Goal: Task Accomplishment & Management: Manage account settings

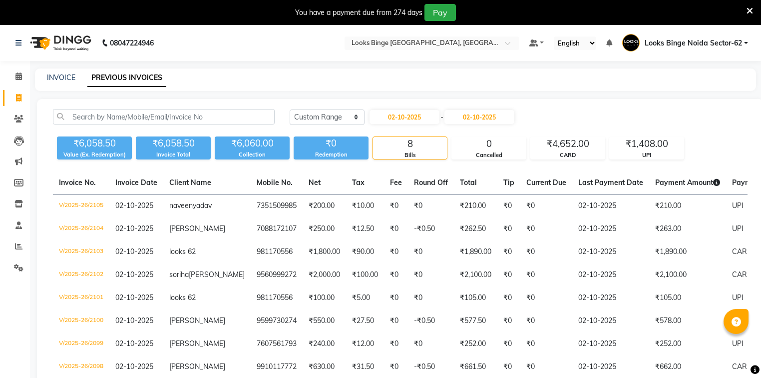
select select "range"
click at [11, 77] on span at bounding box center [18, 76] width 17 height 11
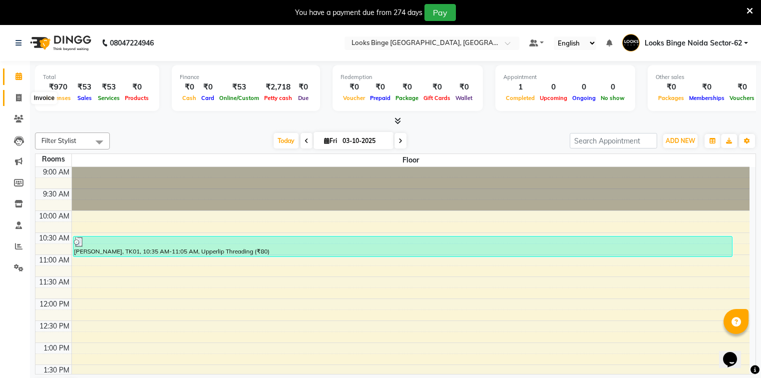
click at [20, 100] on icon at bounding box center [18, 97] width 5 height 7
select select "5378"
select select "service"
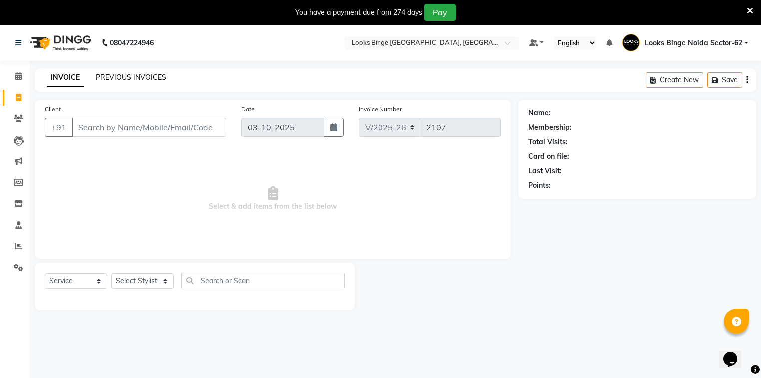
click at [143, 81] on link "PREVIOUS INVOICES" at bounding box center [131, 77] width 70 height 9
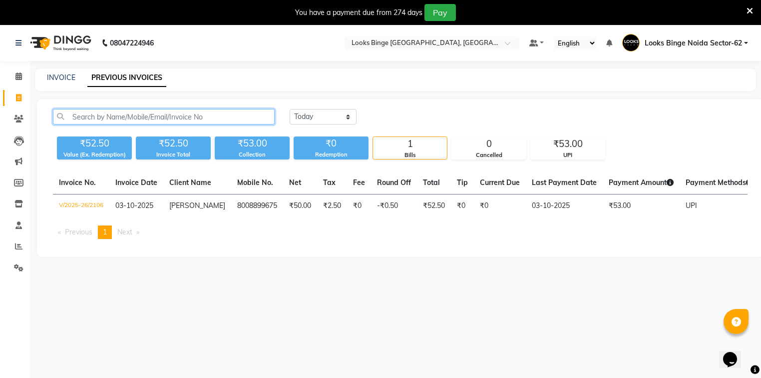
click at [191, 119] on input "text" at bounding box center [164, 116] width 222 height 15
click at [193, 114] on input "text" at bounding box center [164, 116] width 222 height 15
click at [239, 119] on input "text" at bounding box center [164, 116] width 222 height 15
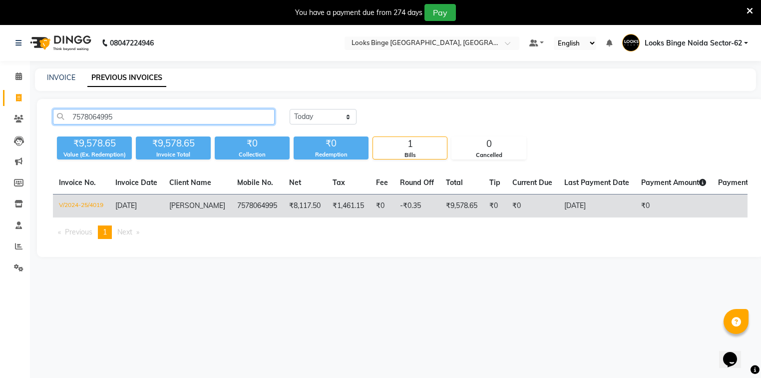
type input "7578064995"
click at [188, 208] on span "[PERSON_NAME]" at bounding box center [197, 205] width 56 height 9
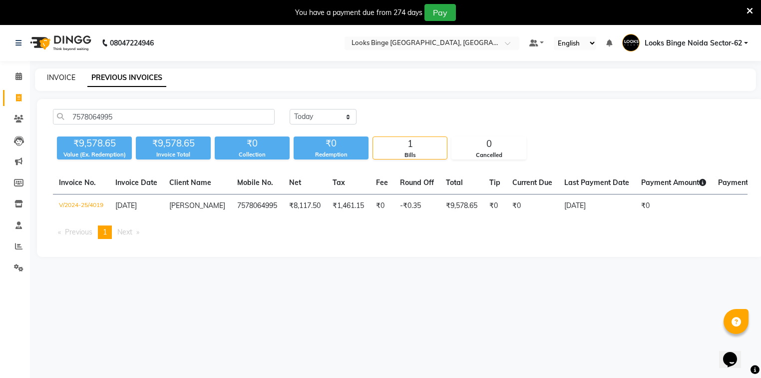
click at [59, 76] on link "INVOICE" at bounding box center [61, 77] width 28 height 9
select select "5378"
select select "service"
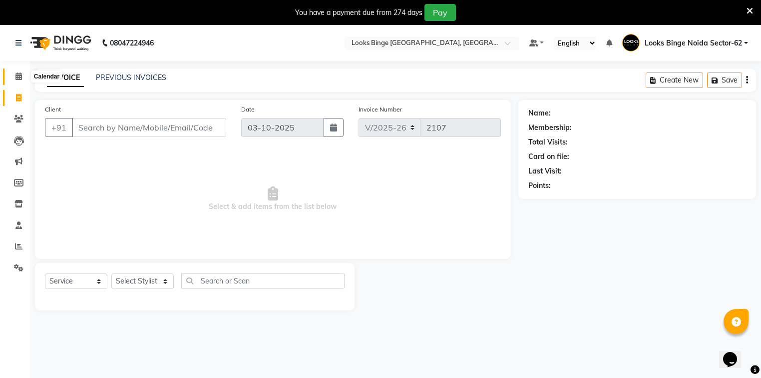
click at [18, 78] on icon at bounding box center [18, 75] width 6 height 7
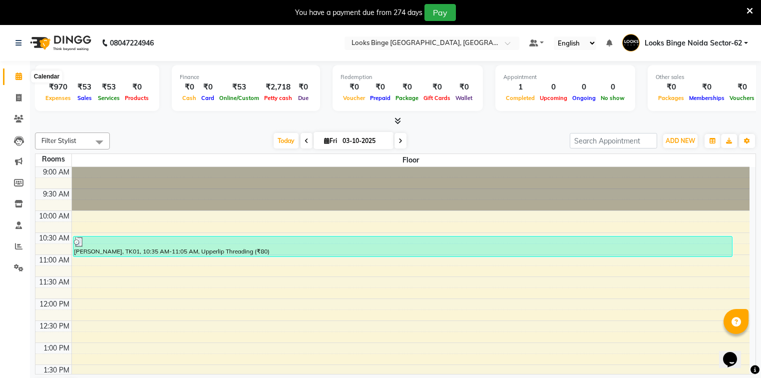
click at [16, 76] on icon at bounding box center [18, 75] width 6 height 7
click at [19, 97] on icon at bounding box center [18, 97] width 5 height 7
select select "5378"
select select "service"
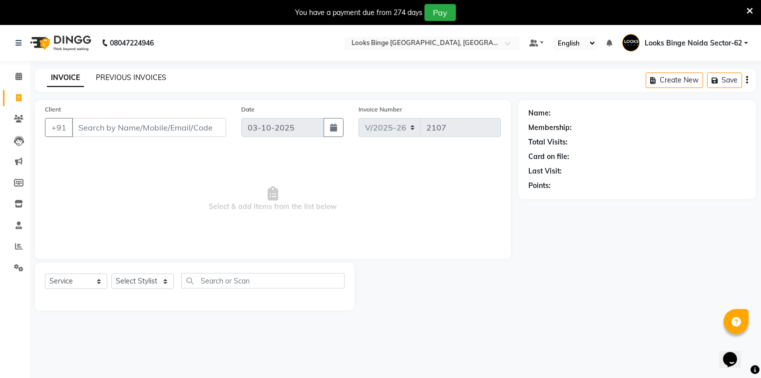
click at [144, 76] on link "PREVIOUS INVOICES" at bounding box center [131, 77] width 70 height 9
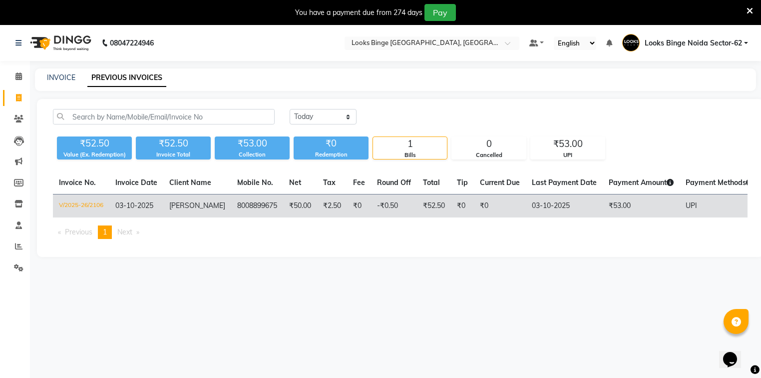
click at [251, 198] on td "8008899675" at bounding box center [257, 205] width 52 height 23
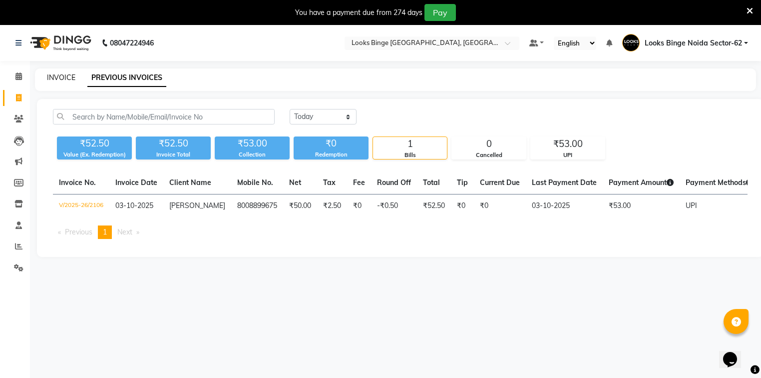
click at [48, 75] on link "INVOICE" at bounding box center [61, 77] width 28 height 9
select select "service"
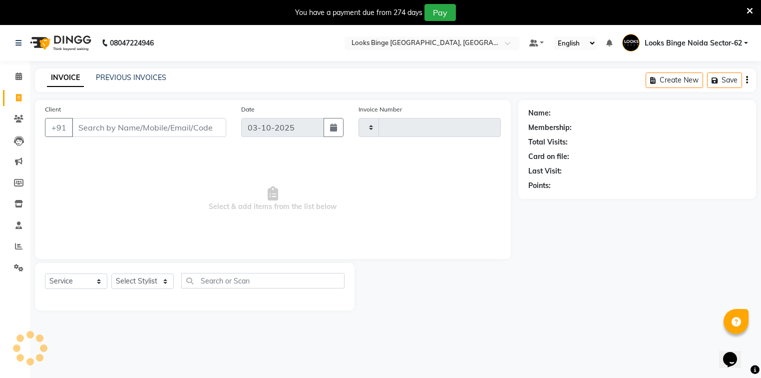
type input "2107"
select select "5378"
click at [20, 76] on icon at bounding box center [18, 75] width 6 height 7
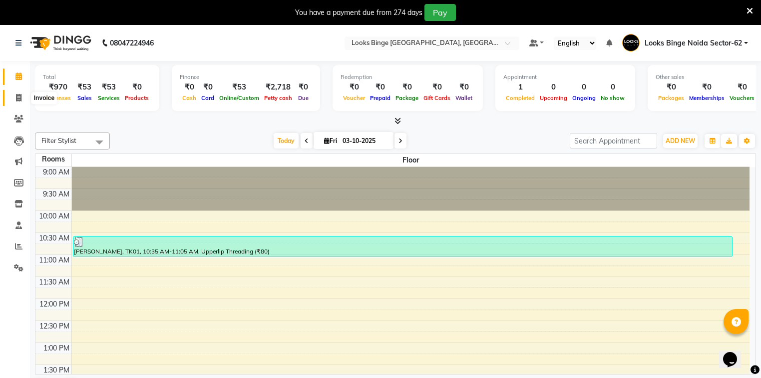
click at [19, 98] on icon at bounding box center [18, 97] width 5 height 7
select select "service"
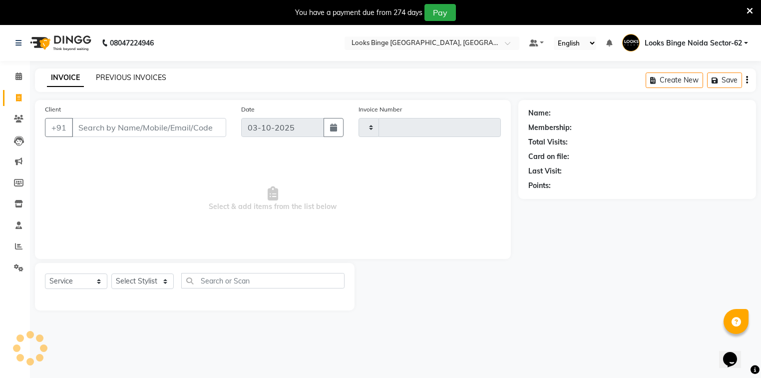
type input "2107"
select select "5378"
click at [119, 80] on link "PREVIOUS INVOICES" at bounding box center [131, 77] width 70 height 9
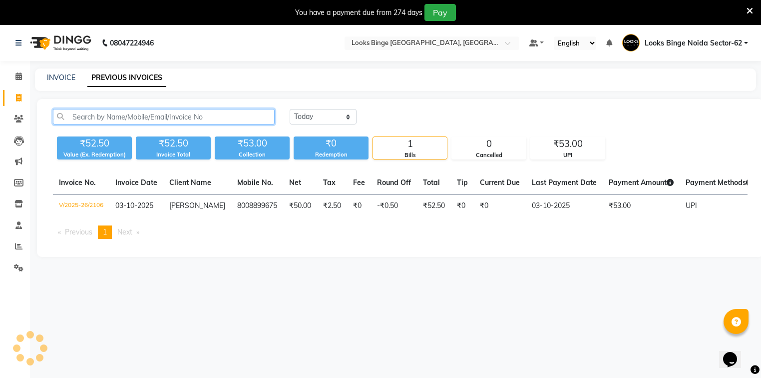
click at [141, 115] on input "text" at bounding box center [164, 116] width 222 height 15
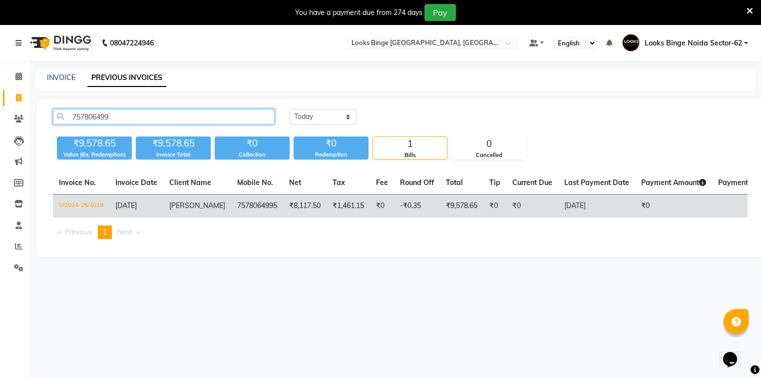
type input "757806499"
click at [188, 203] on span "[PERSON_NAME]" at bounding box center [197, 205] width 56 height 9
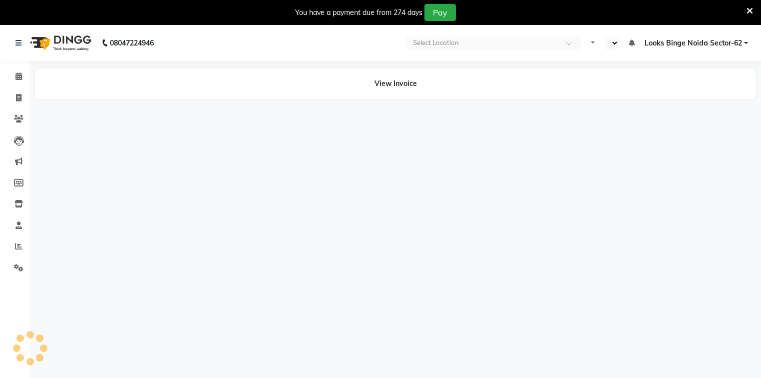
select select "en"
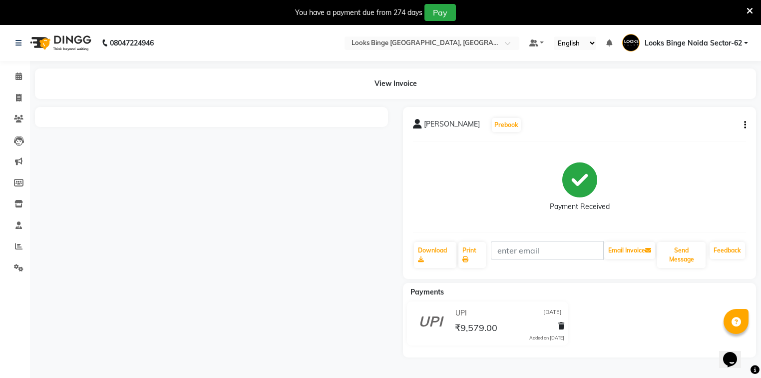
click at [746, 124] on div "manpreet Prebook Payment Received Download Print Email Invoice Send Message Fee…" at bounding box center [579, 193] width 353 height 172
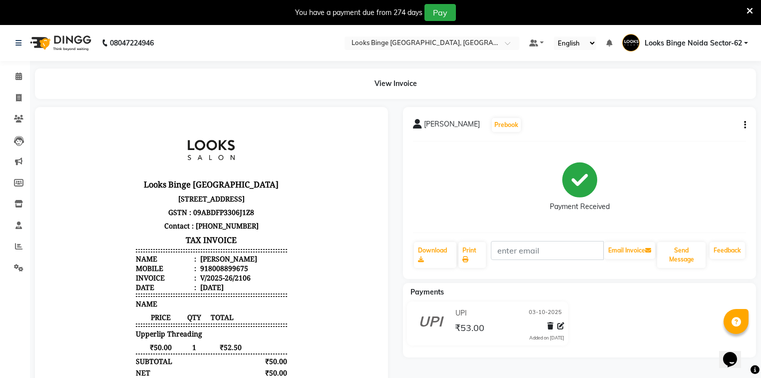
click at [741, 126] on button "button" at bounding box center [743, 125] width 6 height 10
click at [694, 132] on div "Edit Item Staff" at bounding box center [695, 131] width 68 height 12
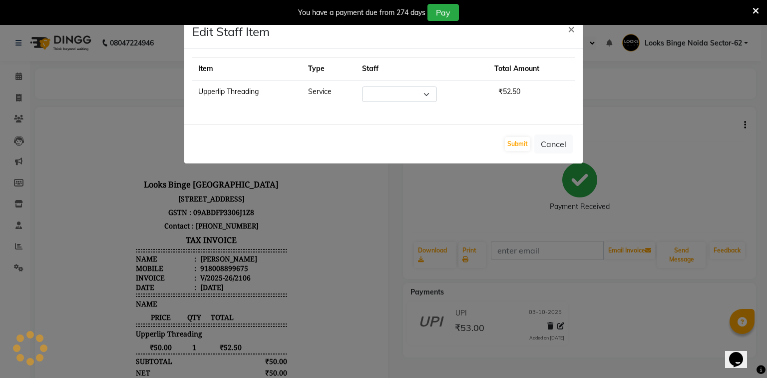
select select "41627"
click at [556, 142] on button "Cancel" at bounding box center [553, 143] width 38 height 19
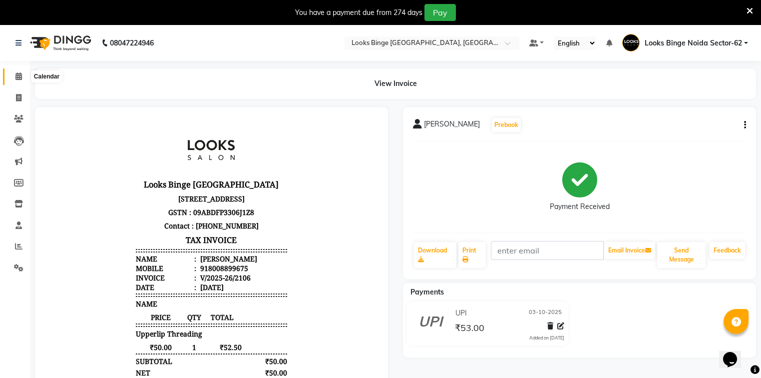
click at [16, 73] on icon at bounding box center [18, 75] width 6 height 7
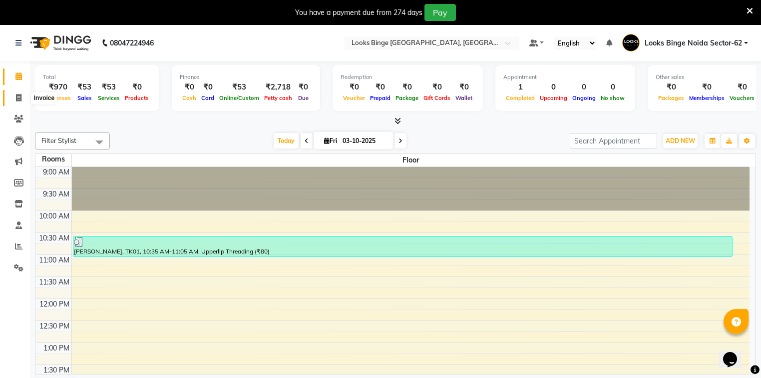
click at [20, 97] on icon at bounding box center [18, 97] width 5 height 7
select select "5378"
select select "service"
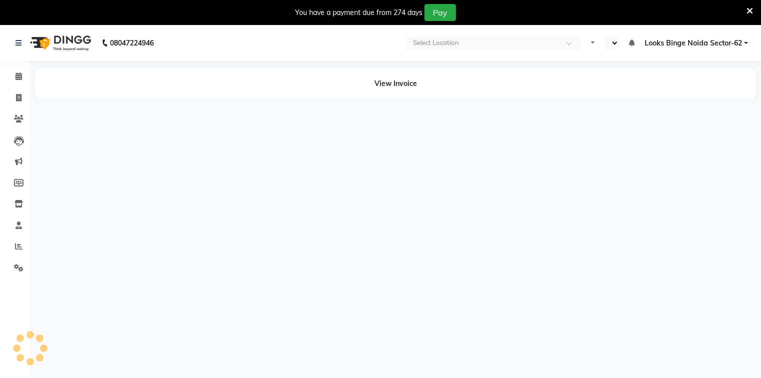
select select "en"
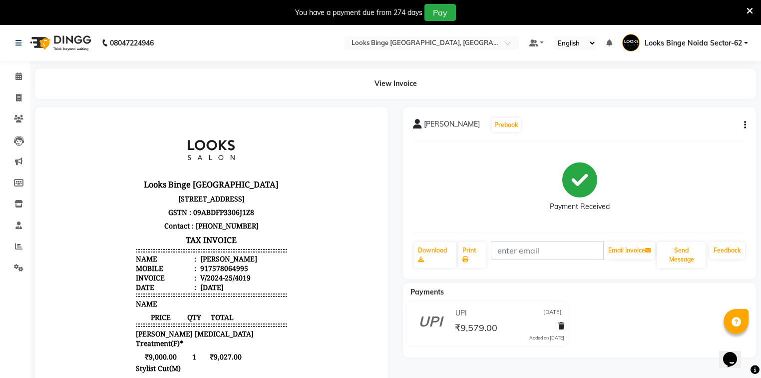
click at [746, 125] on icon "button" at bounding box center [745, 125] width 2 height 0
click at [675, 133] on div "Edit Item Staff" at bounding box center [695, 131] width 68 height 12
select select
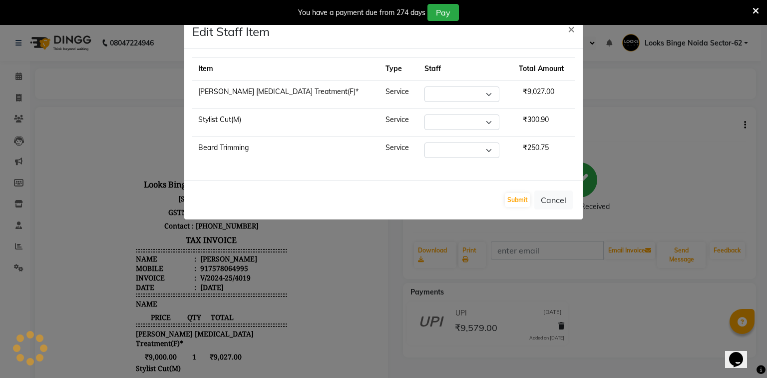
select select "64710"
select select "35556"
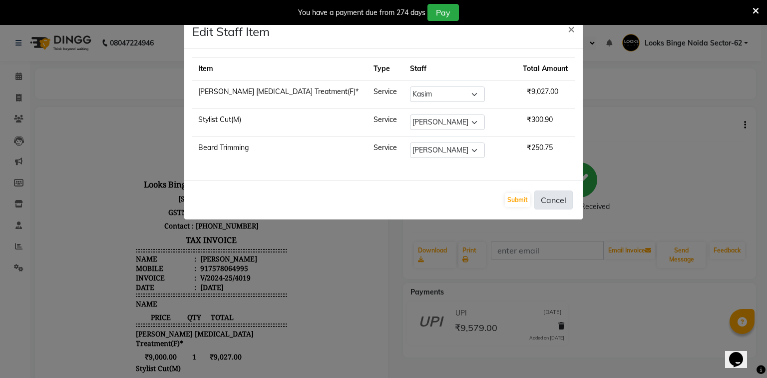
click at [556, 202] on button "Cancel" at bounding box center [553, 199] width 38 height 19
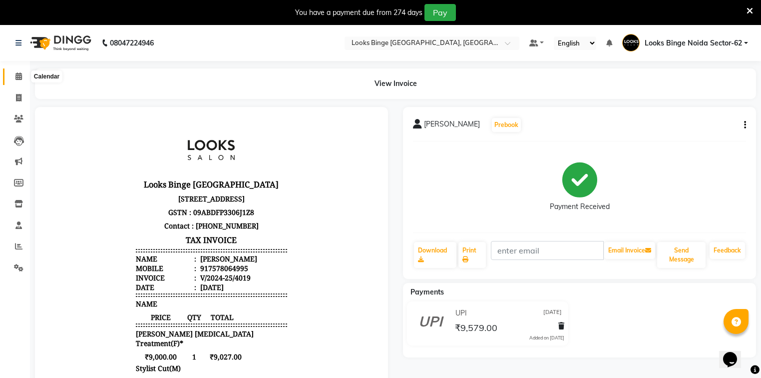
click at [21, 75] on icon at bounding box center [18, 75] width 6 height 7
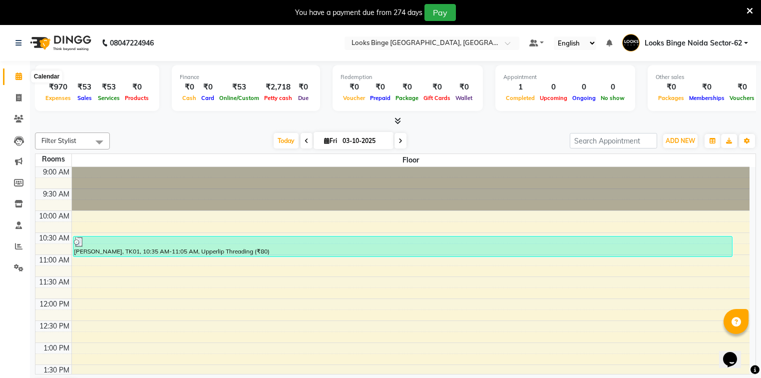
click at [16, 75] on icon at bounding box center [18, 75] width 6 height 7
click at [19, 96] on icon at bounding box center [18, 97] width 5 height 7
select select "service"
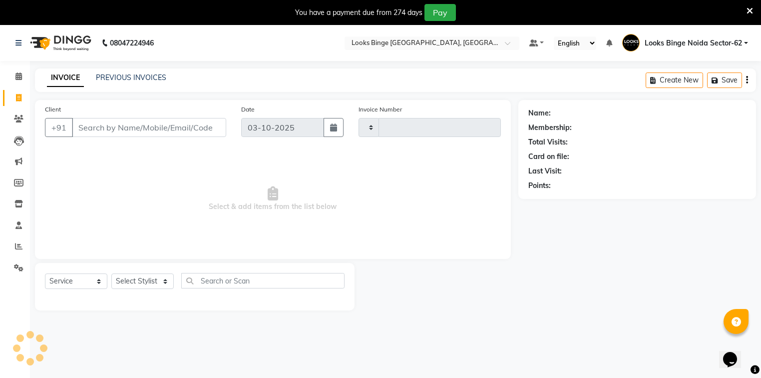
type input "2107"
select select "5378"
click at [20, 78] on icon at bounding box center [18, 75] width 6 height 7
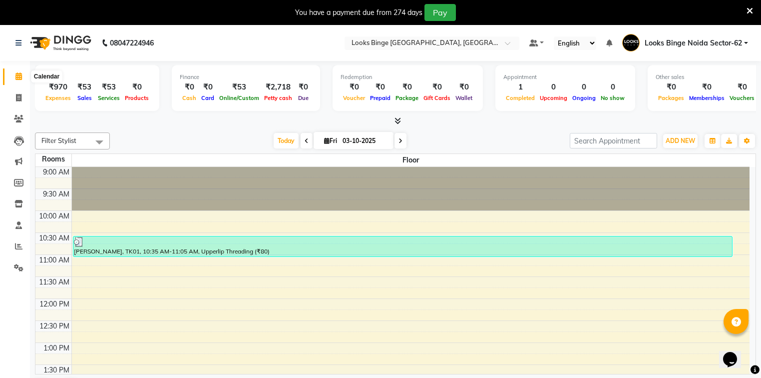
click at [17, 76] on icon at bounding box center [18, 75] width 6 height 7
